Goal: Find specific page/section

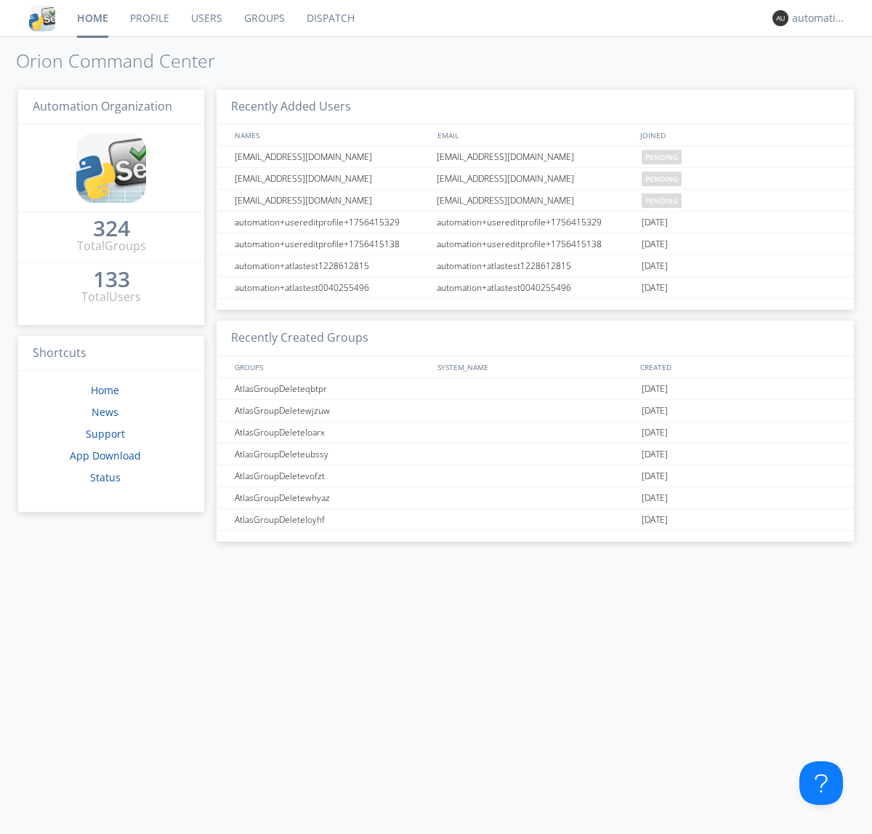
click at [329, 18] on link "Dispatch" at bounding box center [331, 18] width 70 height 36
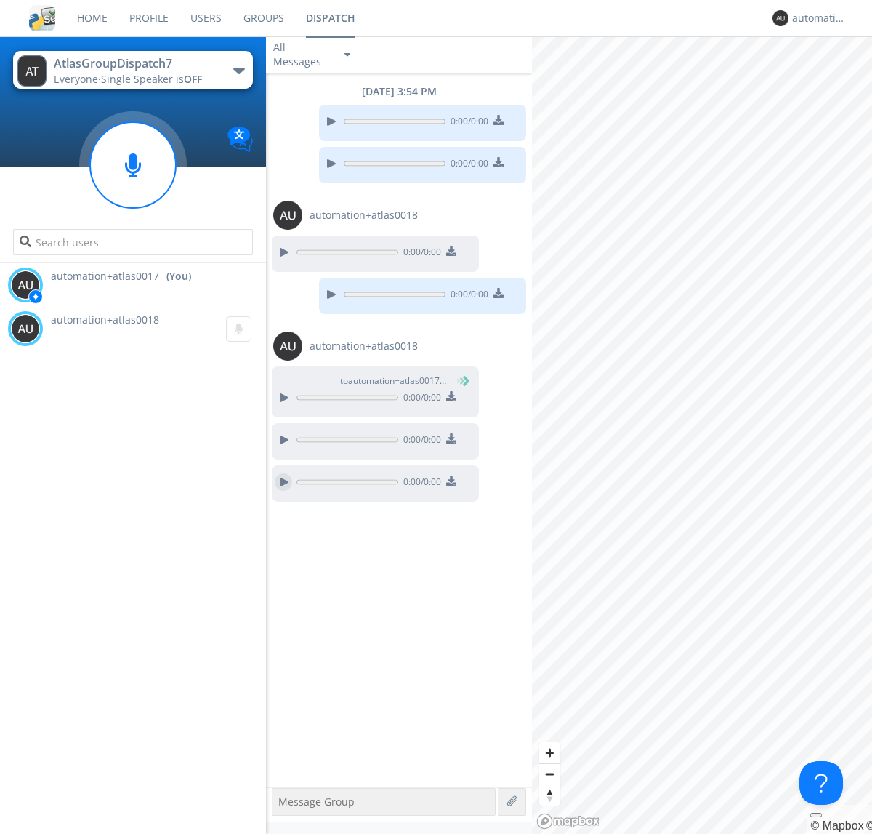
click at [283, 482] on div at bounding box center [283, 481] width 17 height 17
click at [815, 18] on div "automation+atlas0017" at bounding box center [819, 18] width 55 height 15
